Goal: Book appointment/travel/reservation

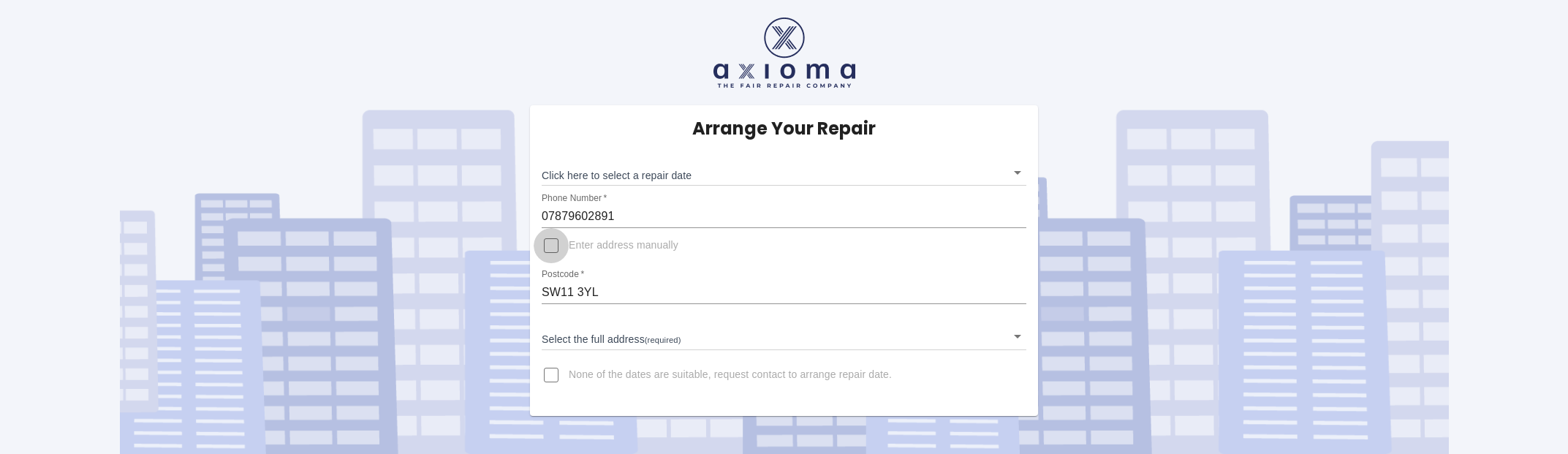
click at [549, 242] on input "Enter address manually" at bounding box center [551, 245] width 35 height 35
checkbox input "true"
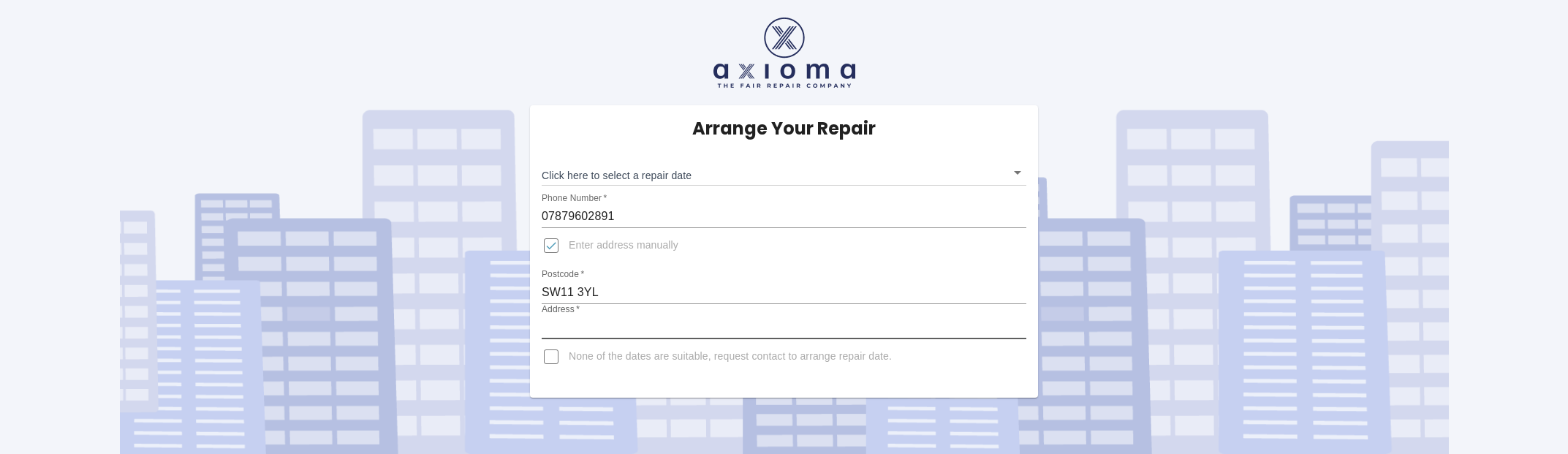
drag, startPoint x: 635, startPoint y: 320, endPoint x: 653, endPoint y: 320, distance: 18.0
click at [635, 320] on input "Address   *" at bounding box center [784, 328] width 485 height 24
type input "E141 Montevetro , [STREET_ADDRESS]"
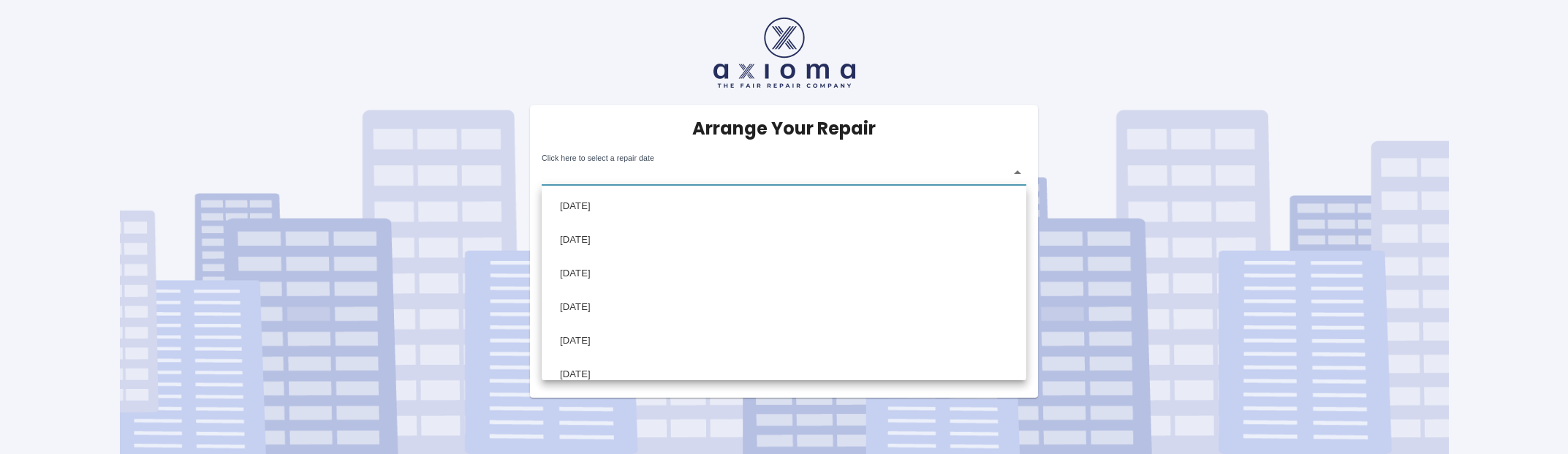
click at [1016, 173] on body "Arrange Your Repair Click here to select a repair date ​ Phone Number   * 07879…" at bounding box center [784, 227] width 1568 height 454
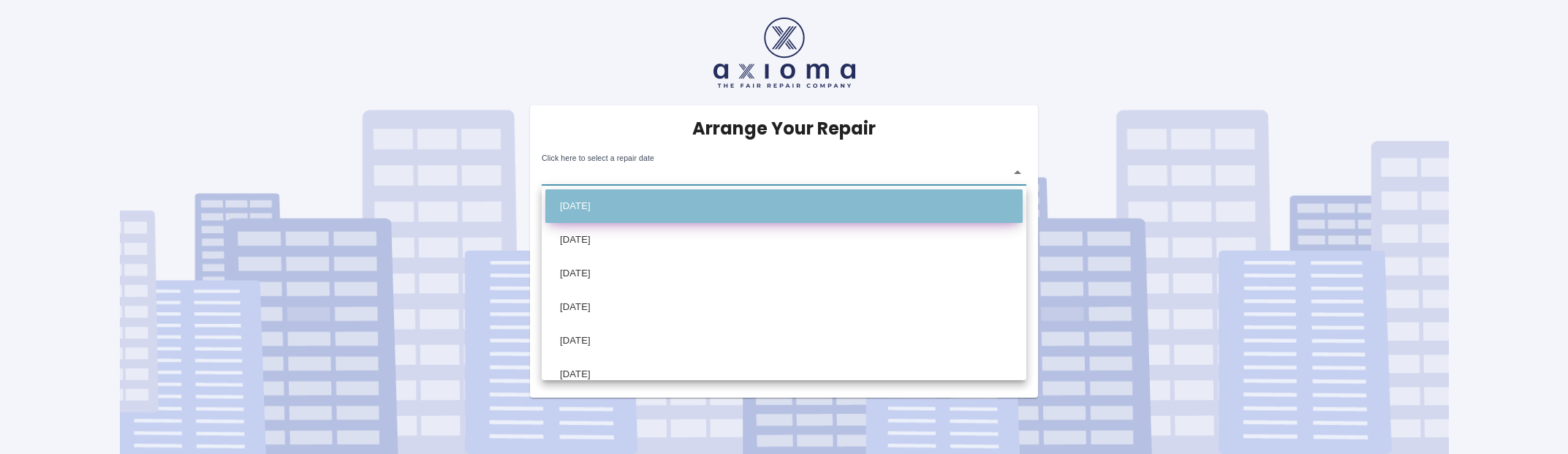
click at [618, 201] on li "[DATE]" at bounding box center [784, 206] width 477 height 34
type input "[DATE]T00:00:00.000Z"
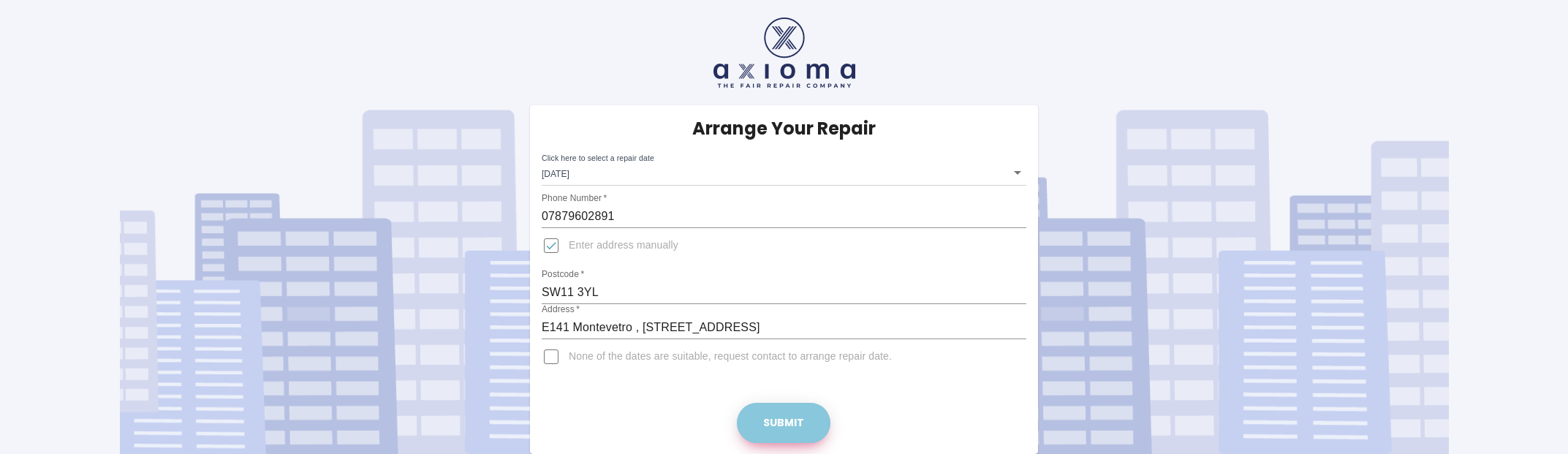
click at [782, 418] on button "Submit" at bounding box center [783, 422] width 93 height 40
